Goal: Ask a question

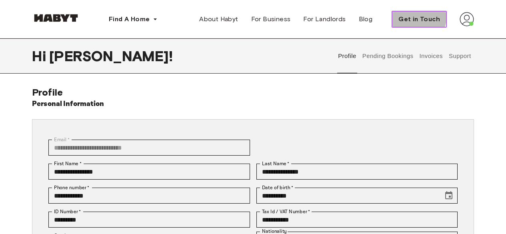
click at [408, 16] on span "Get in Touch" at bounding box center [419, 19] width 42 height 10
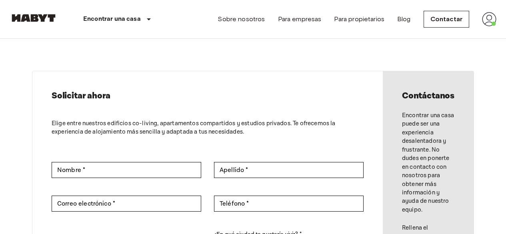
click at [491, 26] on img at bounding box center [489, 19] width 14 height 14
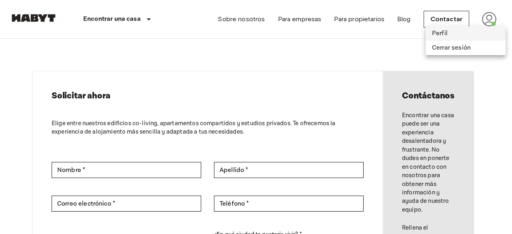
click at [437, 31] on li "Perfil" at bounding box center [465, 33] width 80 height 14
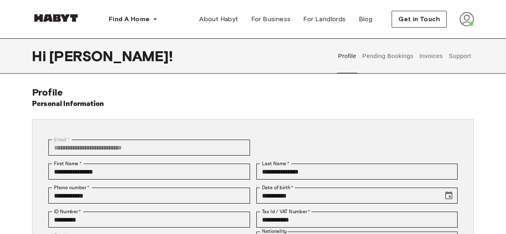
click at [458, 56] on button "Support" at bounding box center [459, 55] width 24 height 35
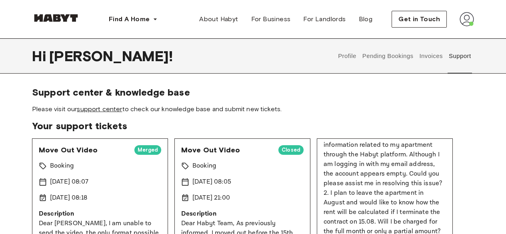
click at [107, 111] on link "support center" at bounding box center [99, 109] width 45 height 8
